Goal: Check status

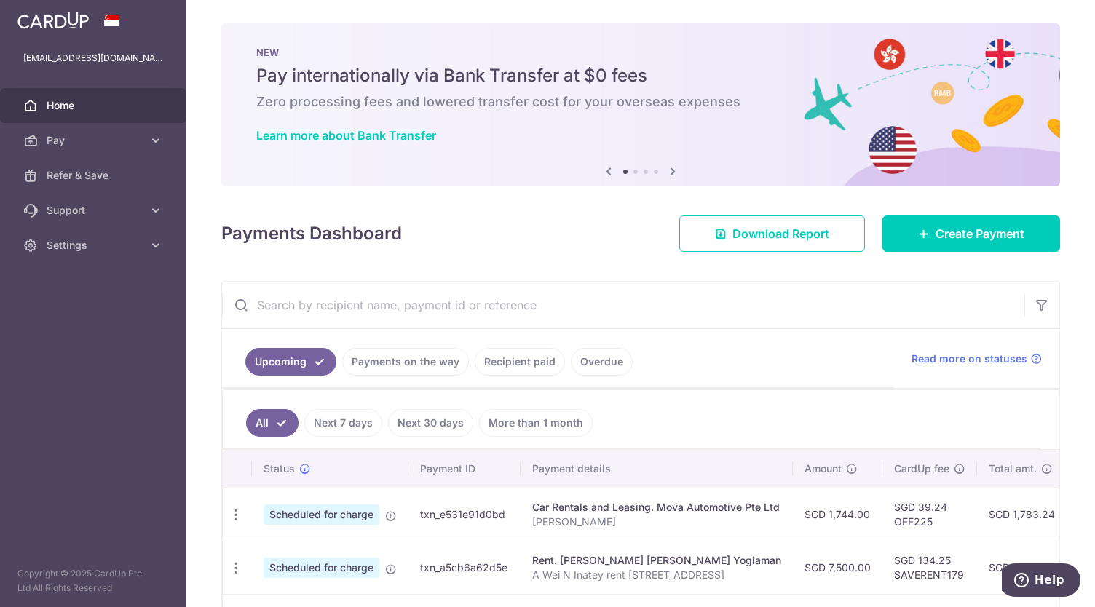
scroll to position [218, 0]
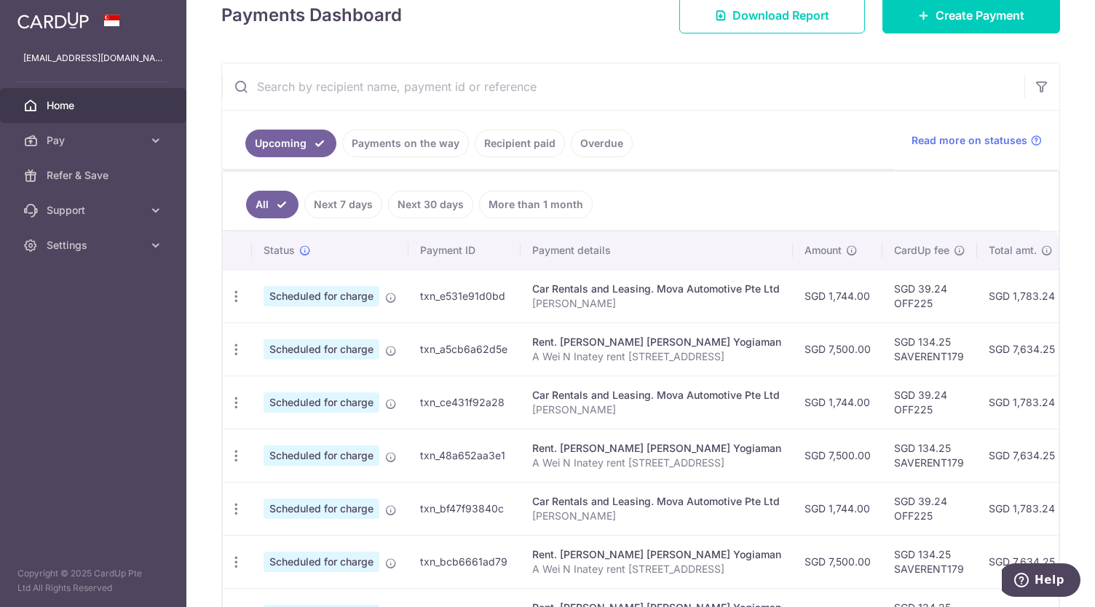
click at [422, 205] on link "Next 30 days" at bounding box center [430, 205] width 85 height 28
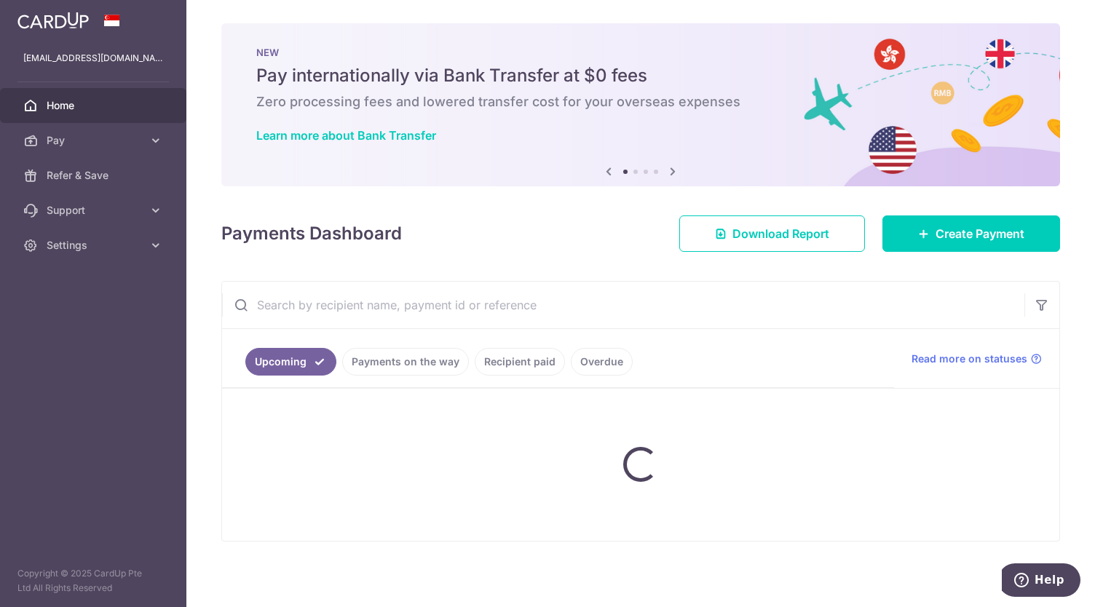
scroll to position [60, 0]
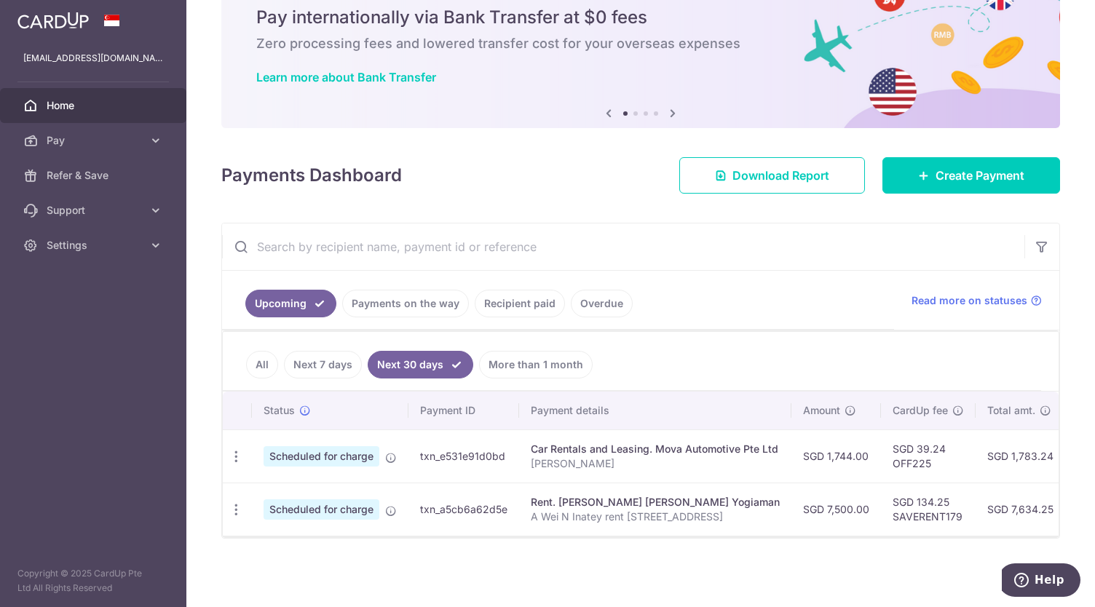
click at [489, 304] on link "Recipient paid" at bounding box center [520, 304] width 90 height 28
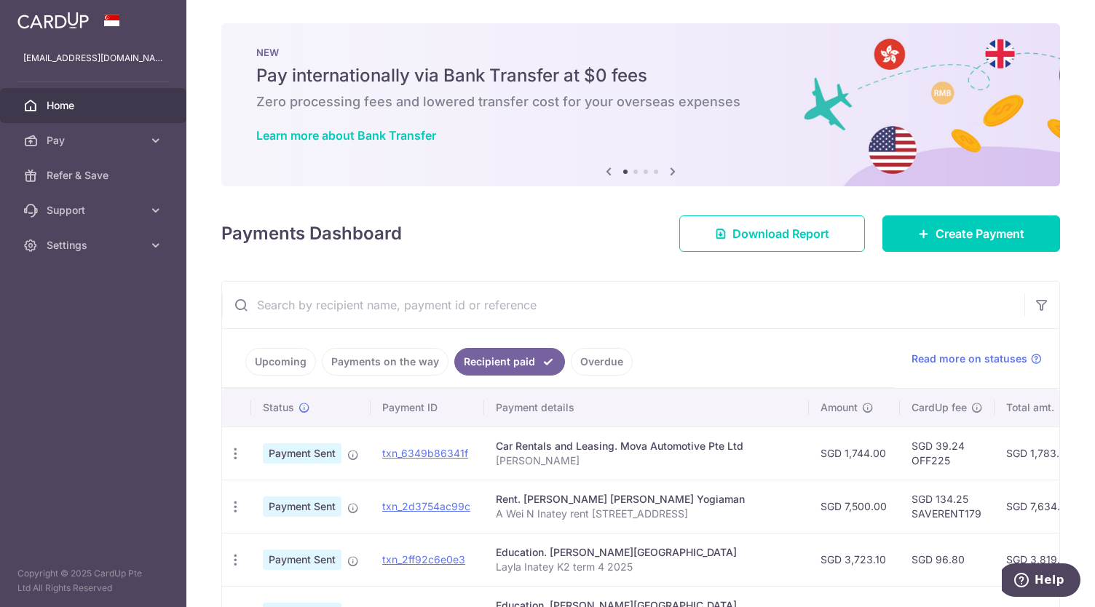
scroll to position [218, 0]
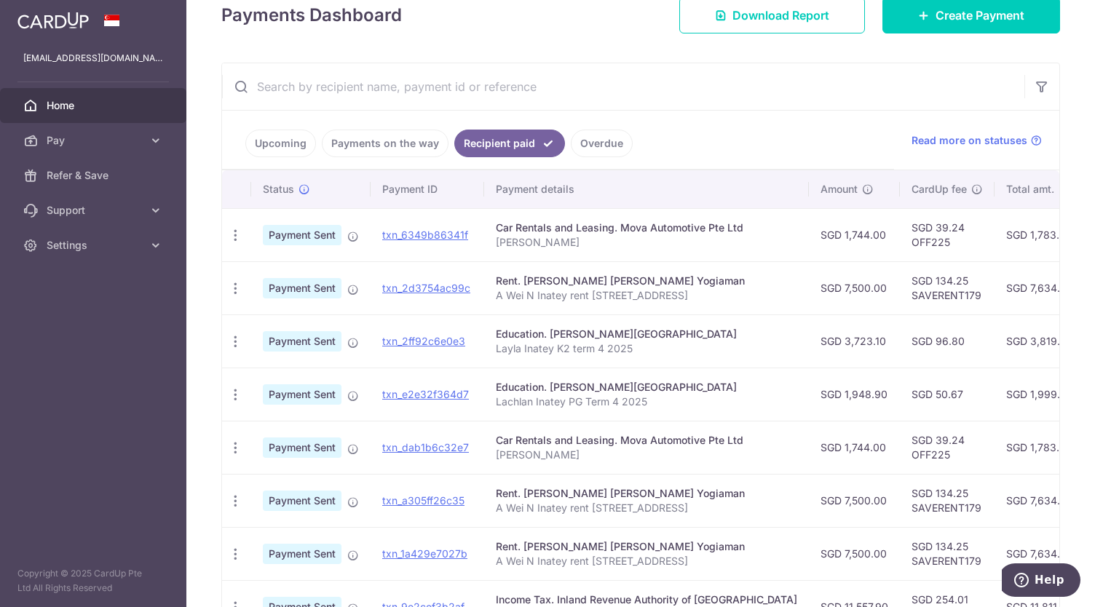
click at [421, 138] on link "Payments on the way" at bounding box center [385, 144] width 127 height 28
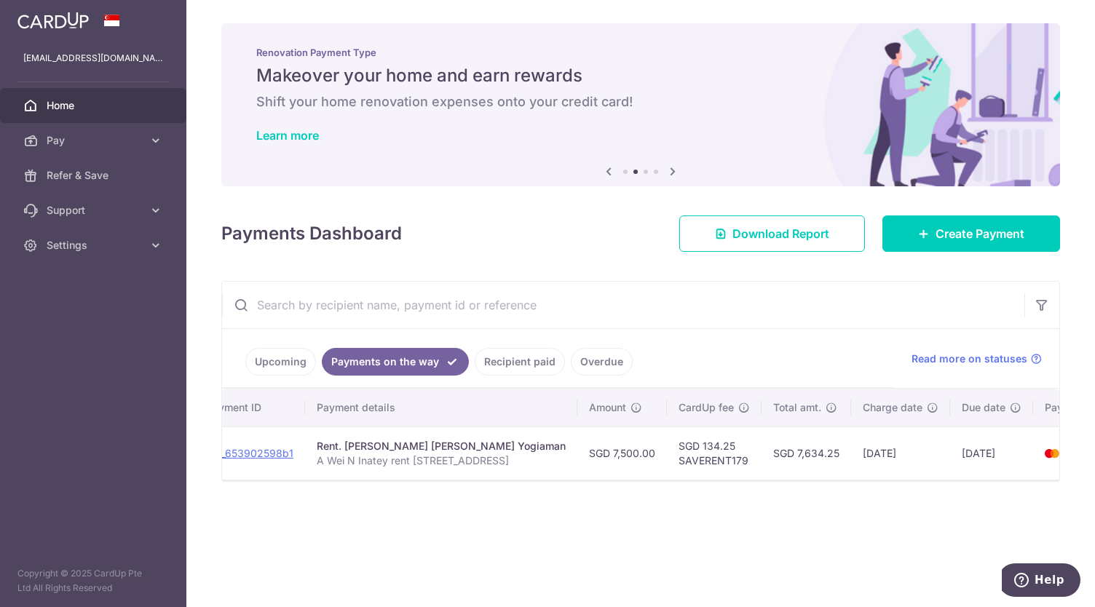
scroll to position [0, 205]
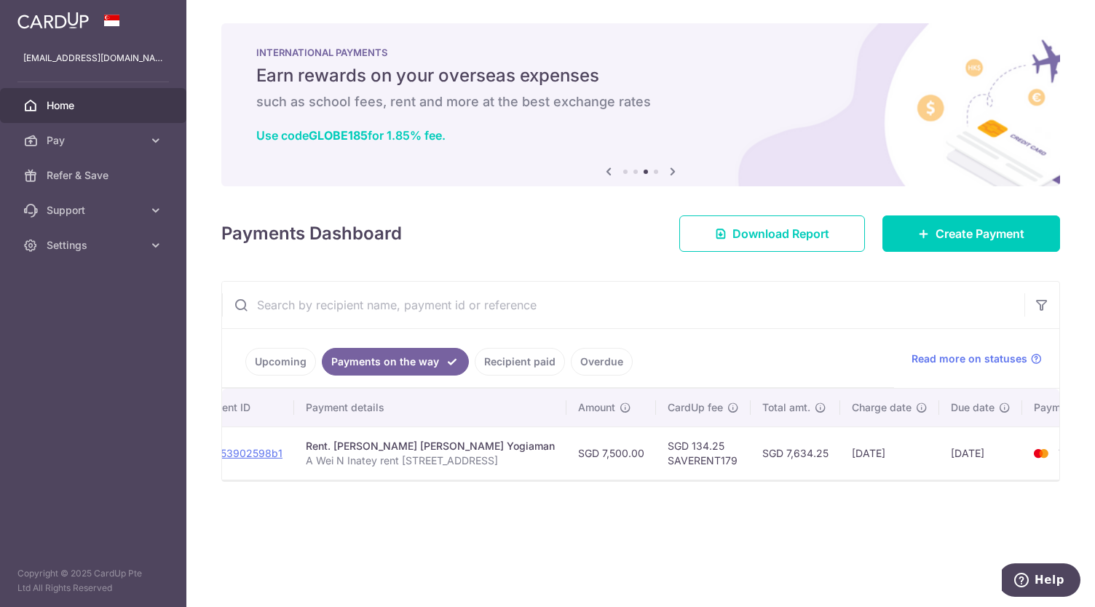
click at [585, 353] on link "Overdue" at bounding box center [602, 362] width 62 height 28
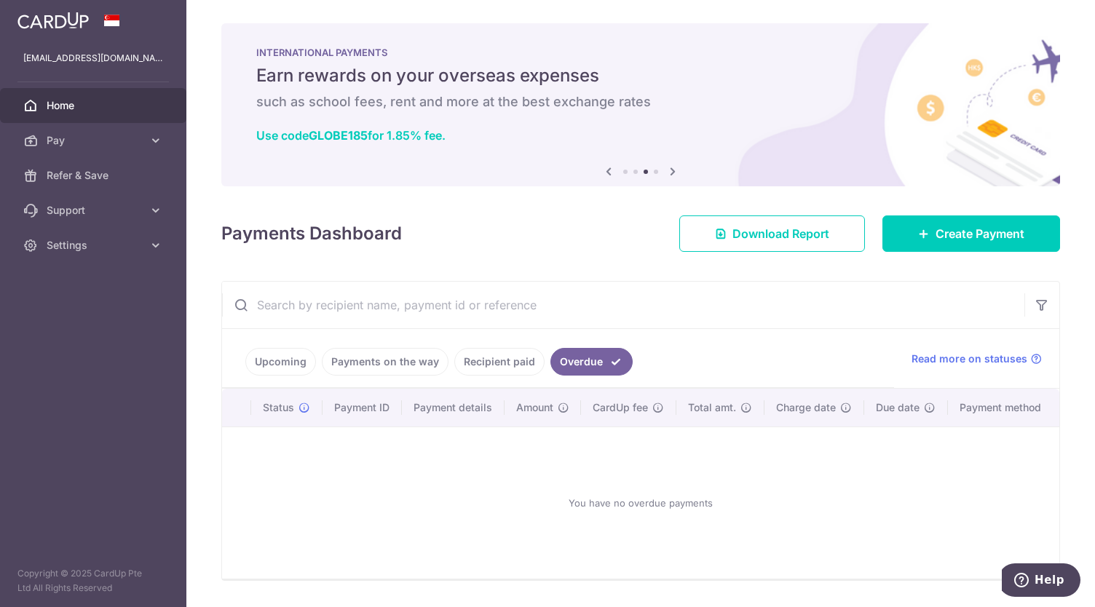
click at [488, 359] on link "Recipient paid" at bounding box center [499, 362] width 90 height 28
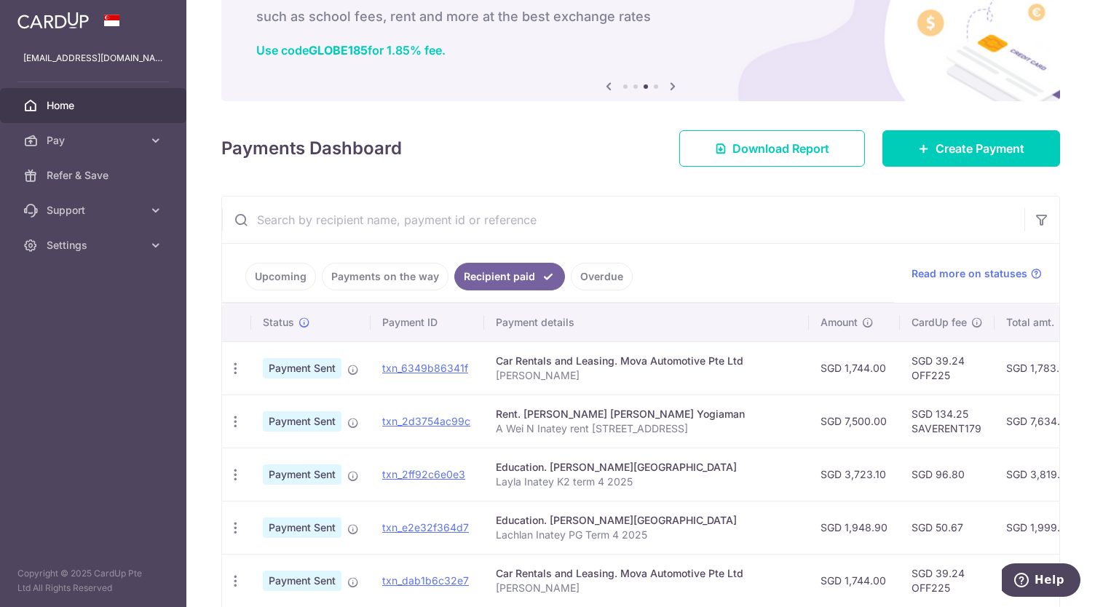
scroll to position [146, 0]
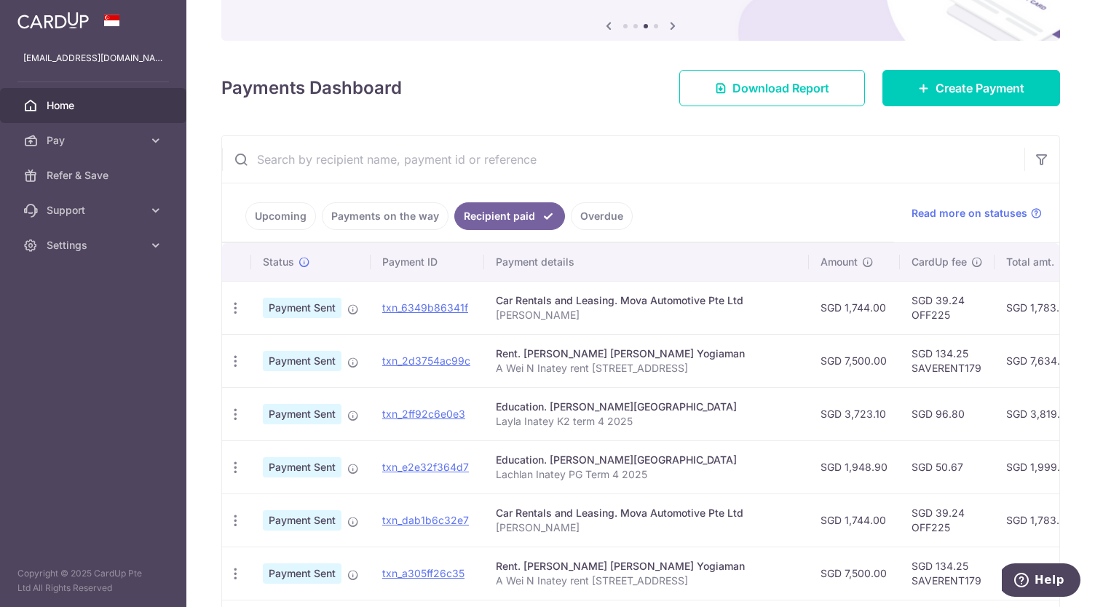
click at [293, 213] on link "Upcoming" at bounding box center [280, 216] width 71 height 28
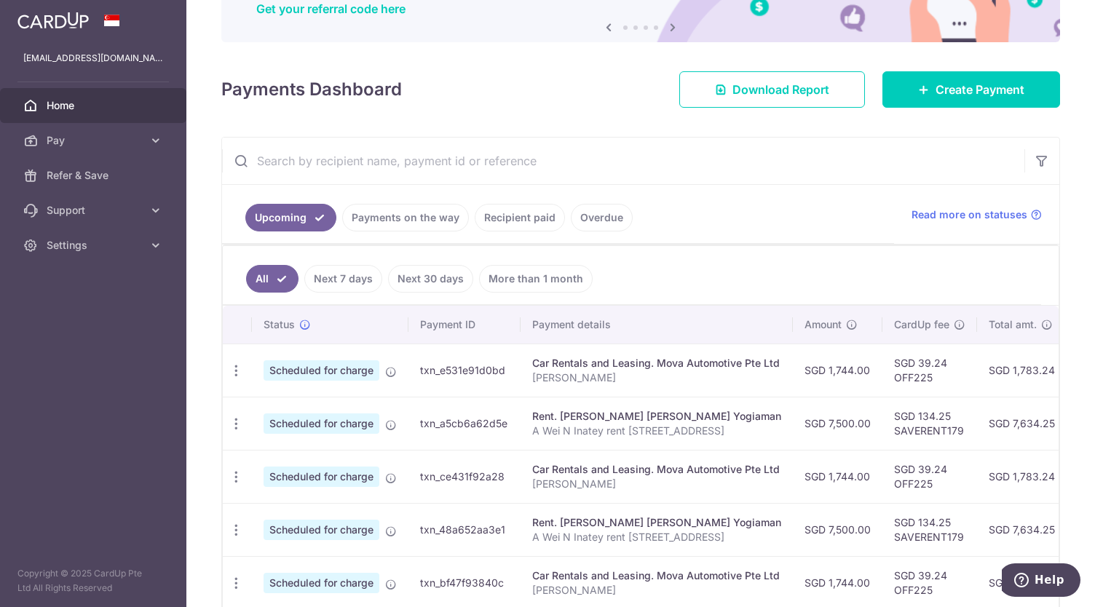
scroll to position [0, 0]
